Goal: Transaction & Acquisition: Purchase product/service

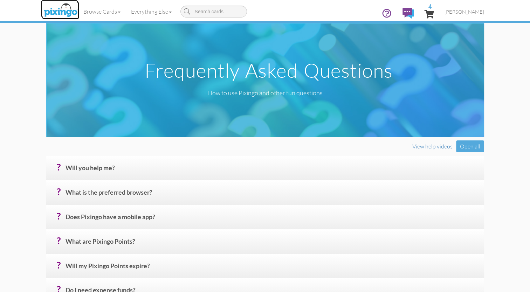
click at [57, 14] on img at bounding box center [60, 11] width 37 height 18
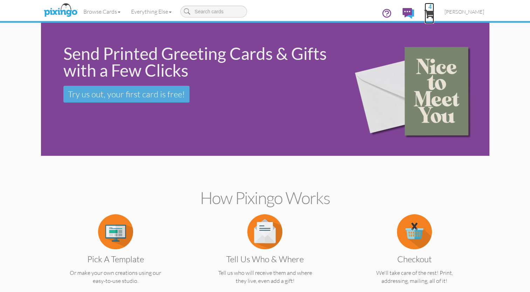
click at [434, 12] on span "4" at bounding box center [429, 14] width 9 height 8
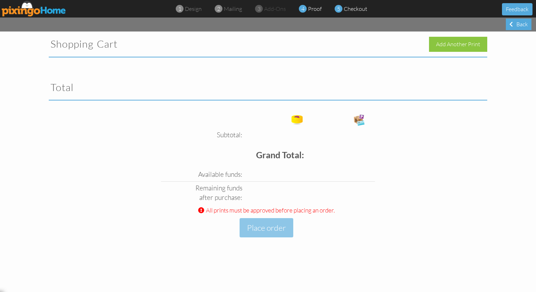
click at [309, 8] on span "proof" at bounding box center [315, 8] width 14 height 7
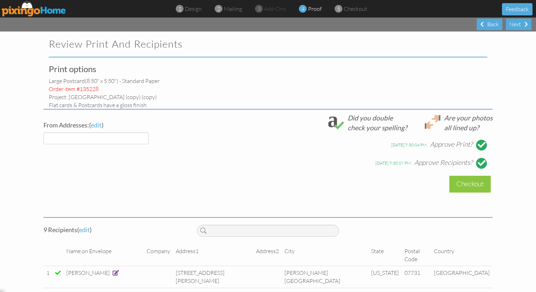
select select "object:18128"
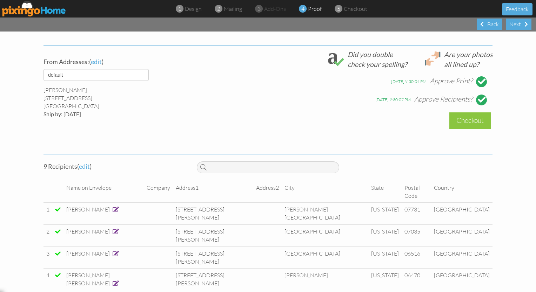
click at [480, 81] on div at bounding box center [482, 82] width 8 height 8
click at [479, 97] on div at bounding box center [482, 100] width 8 height 8
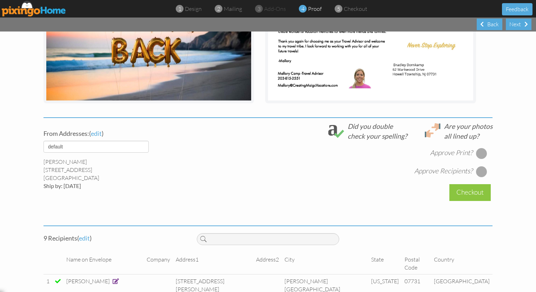
scroll to position [247, 0]
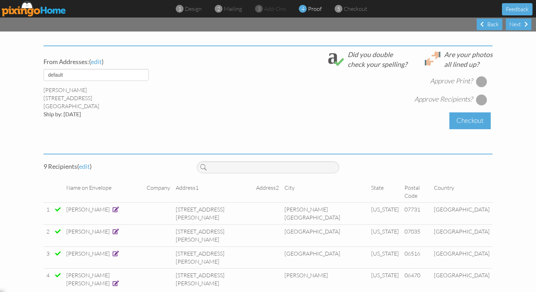
click at [466, 122] on div "Checkout" at bounding box center [469, 121] width 41 height 16
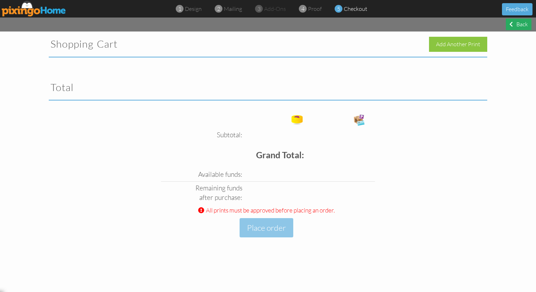
click at [513, 23] on div "Back" at bounding box center [519, 25] width 26 height 12
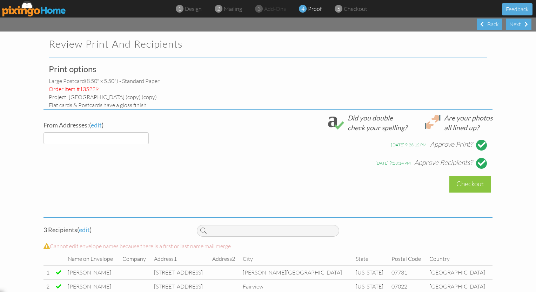
select select "object:18179"
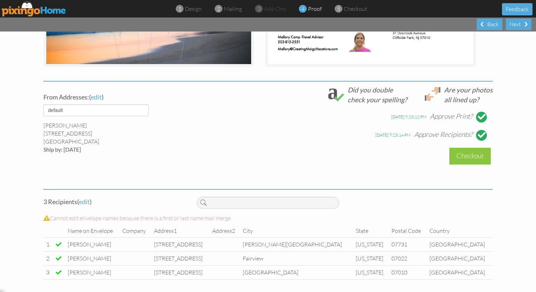
scroll to position [212, 0]
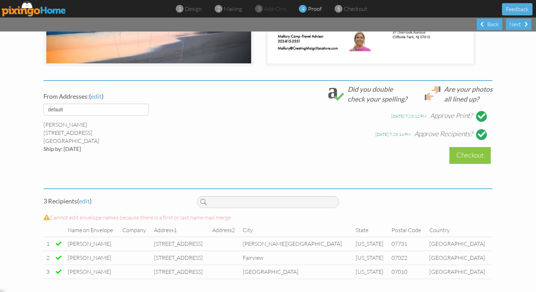
click at [478, 114] on div at bounding box center [482, 117] width 8 height 8
click at [478, 135] on div at bounding box center [482, 135] width 8 height 8
click at [480, 113] on div at bounding box center [481, 116] width 11 height 11
click at [478, 133] on div at bounding box center [481, 134] width 11 height 11
click at [469, 151] on div "Checkout" at bounding box center [469, 155] width 41 height 16
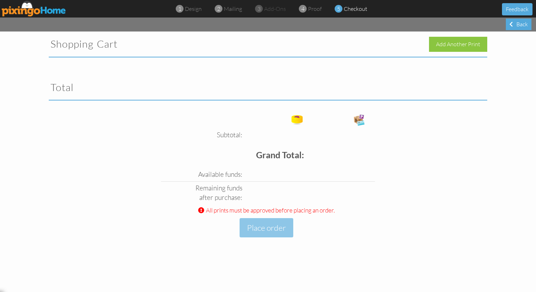
click at [34, 13] on img at bounding box center [34, 9] width 65 height 16
